Goal: Submit feedback/report problem

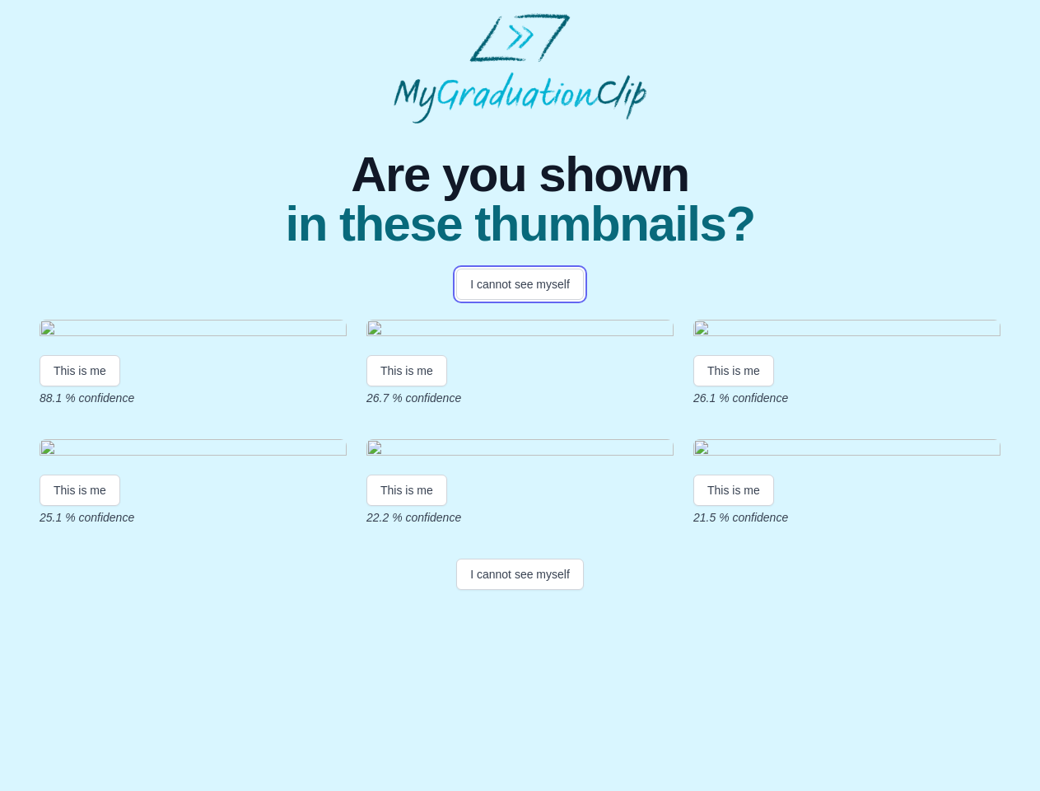
click at [520, 284] on button "I cannot see myself" at bounding box center [520, 284] width 128 height 31
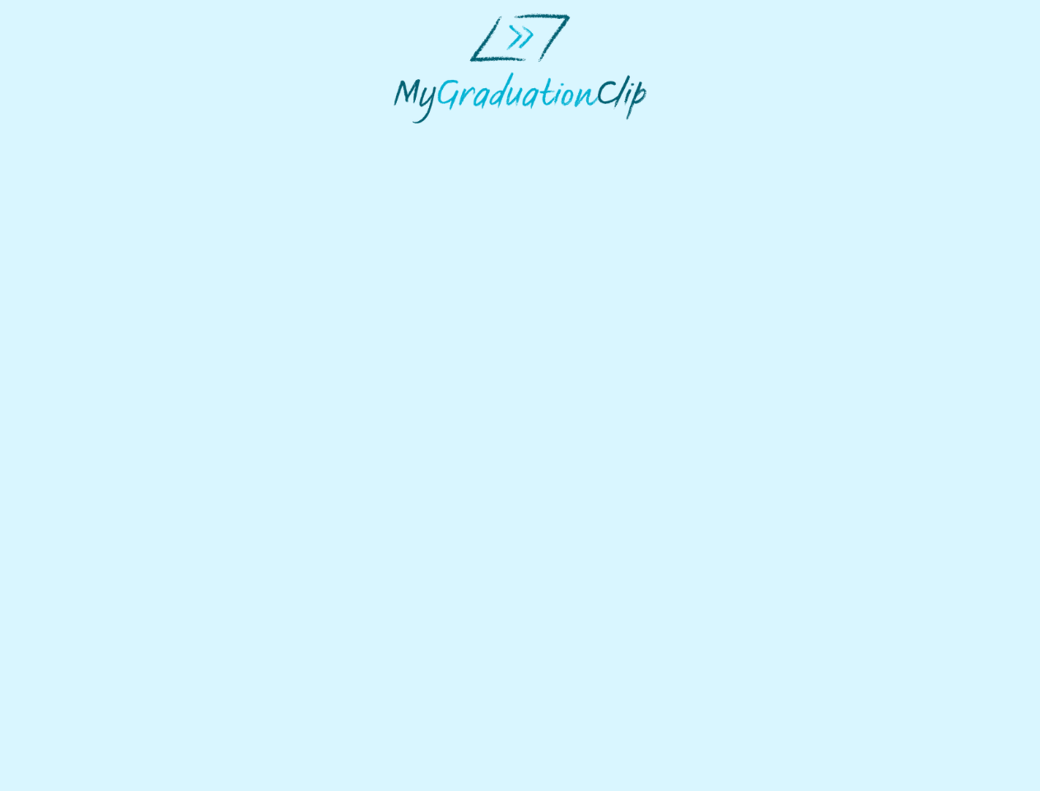
click at [80, 137] on html at bounding box center [520, 68] width 1040 height 137
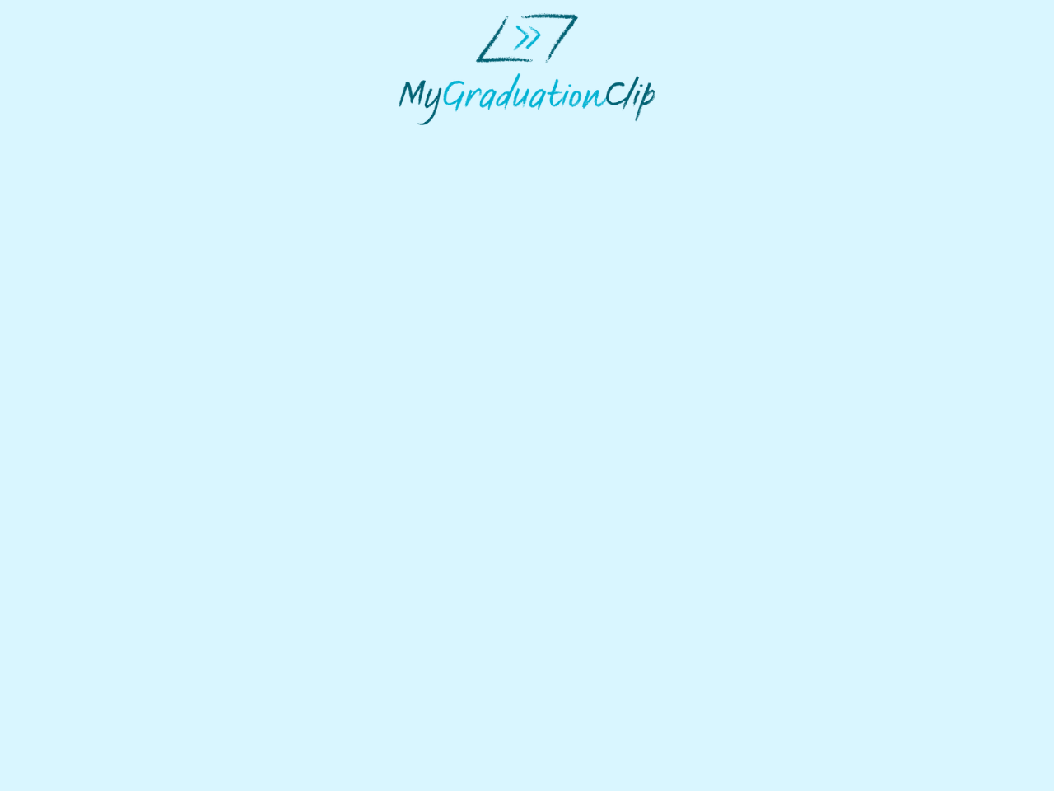
click at [409, 138] on html at bounding box center [527, 69] width 1054 height 138
click at [738, 138] on html at bounding box center [527, 69] width 1054 height 138
click at [80, 138] on html at bounding box center [527, 69] width 1054 height 138
click at [409, 138] on html at bounding box center [527, 69] width 1054 height 138
click at [738, 138] on html at bounding box center [527, 69] width 1054 height 138
